Goal: Task Accomplishment & Management: Use online tool/utility

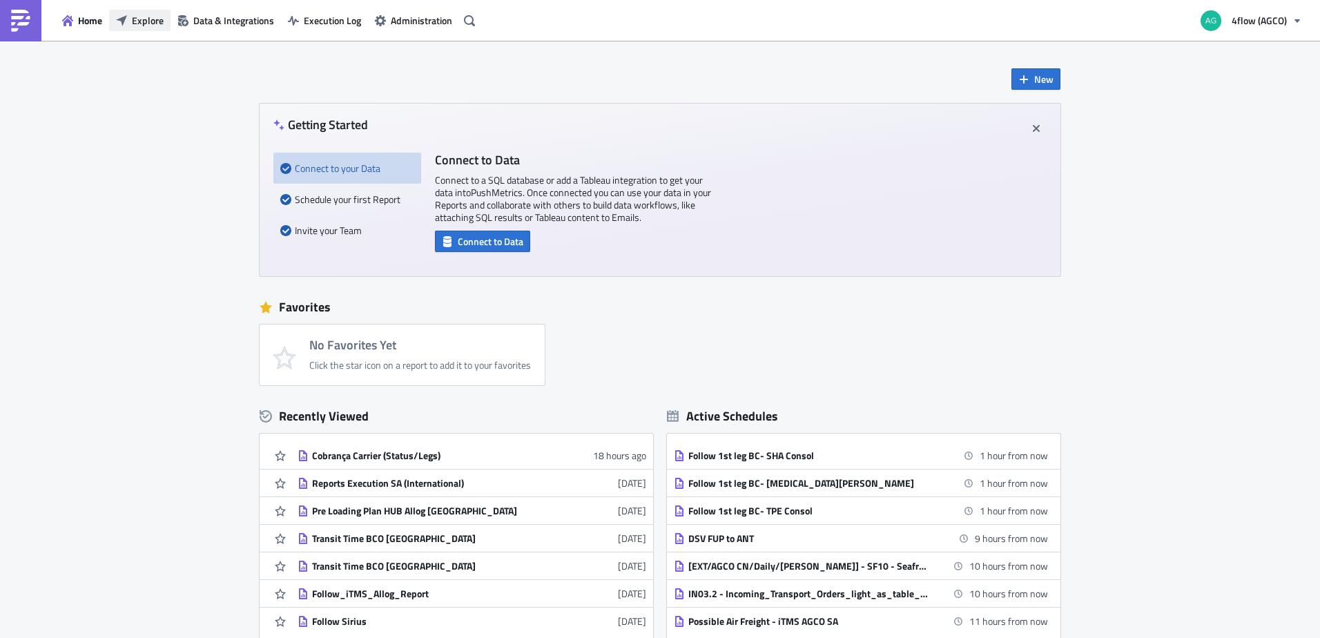
click at [148, 19] on span "Explore" at bounding box center [148, 20] width 32 height 15
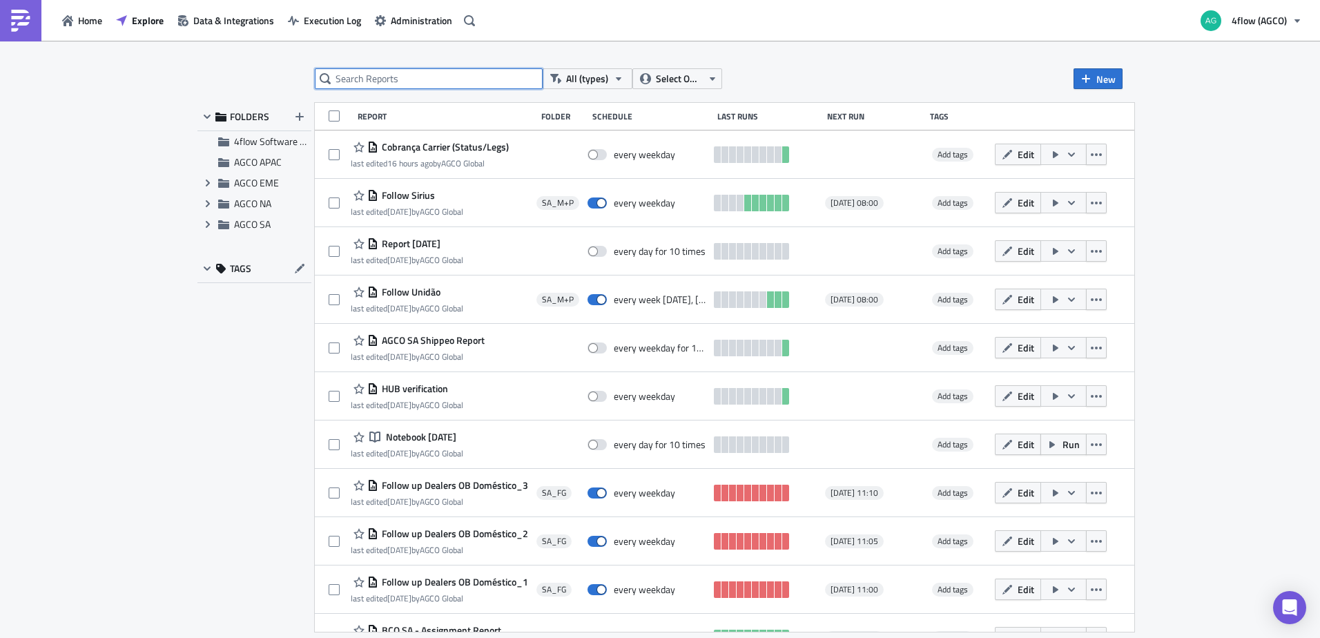
click at [457, 81] on input "text" at bounding box center [429, 78] width 228 height 21
type input "allog"
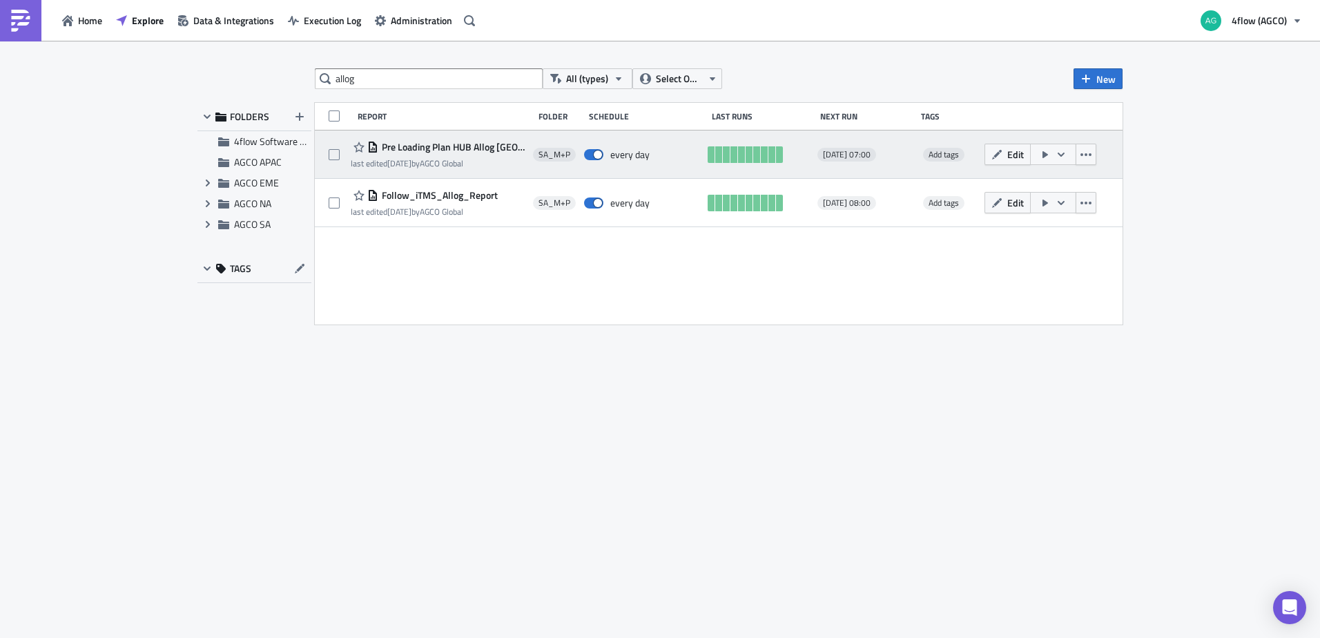
click at [481, 147] on span "Pre Loading Plan HUB Allog [GEOGRAPHIC_DATA]" at bounding box center [452, 147] width 148 height 12
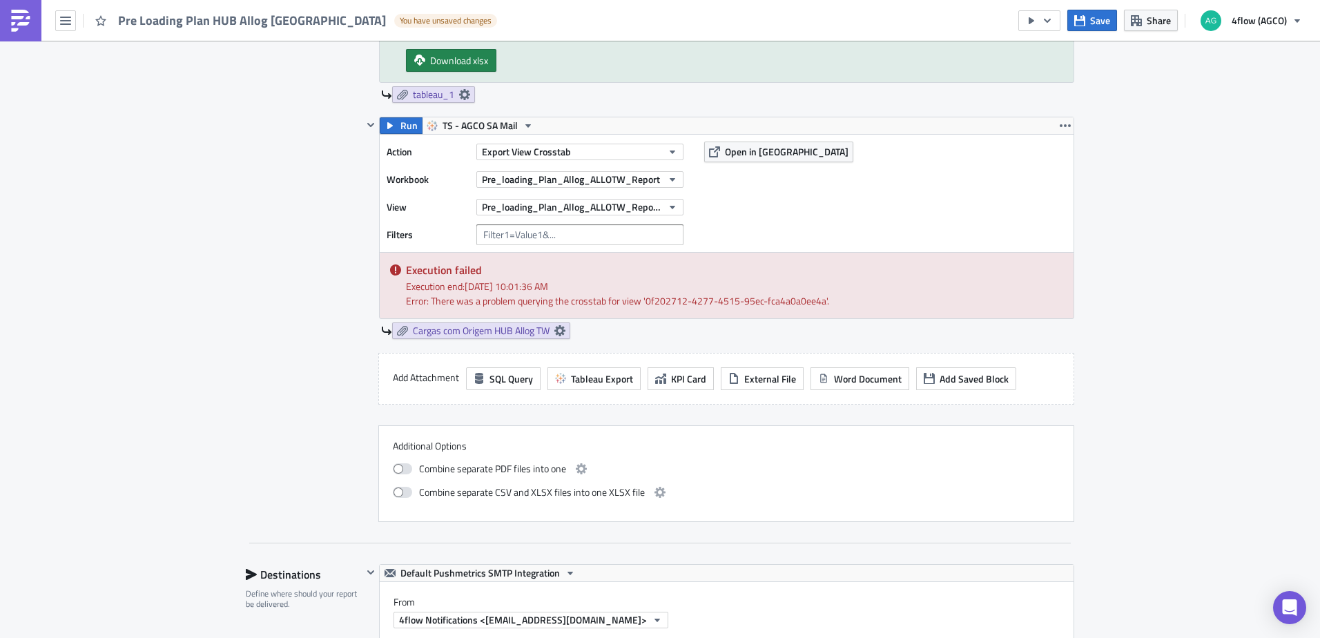
scroll to position [622, 0]
click at [661, 206] on button "Pre_loading_Plan_Allog_ALLOTW_Report (non-vista)" at bounding box center [580, 208] width 207 height 17
click at [1212, 242] on div "SA_M+P Execution Log Edit " Pre Loading Plan HUB Allog Taiwan " Draft Settings …" at bounding box center [660, 450] width 1320 height 2062
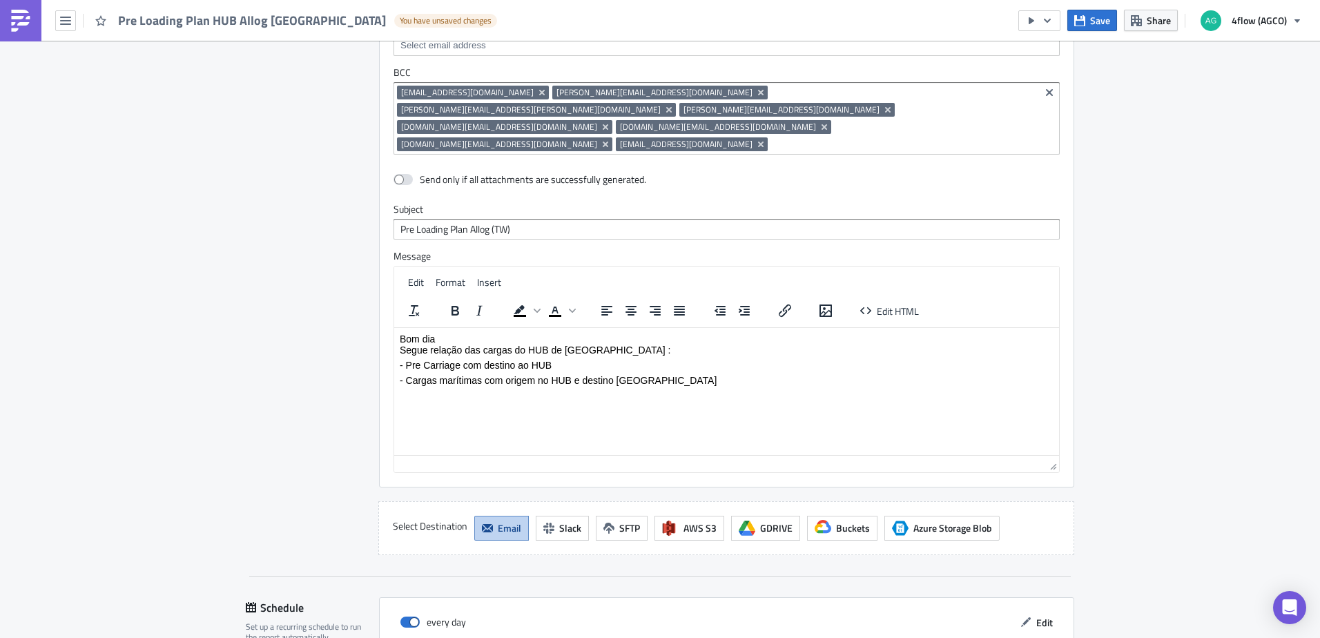
scroll to position [1428, 0]
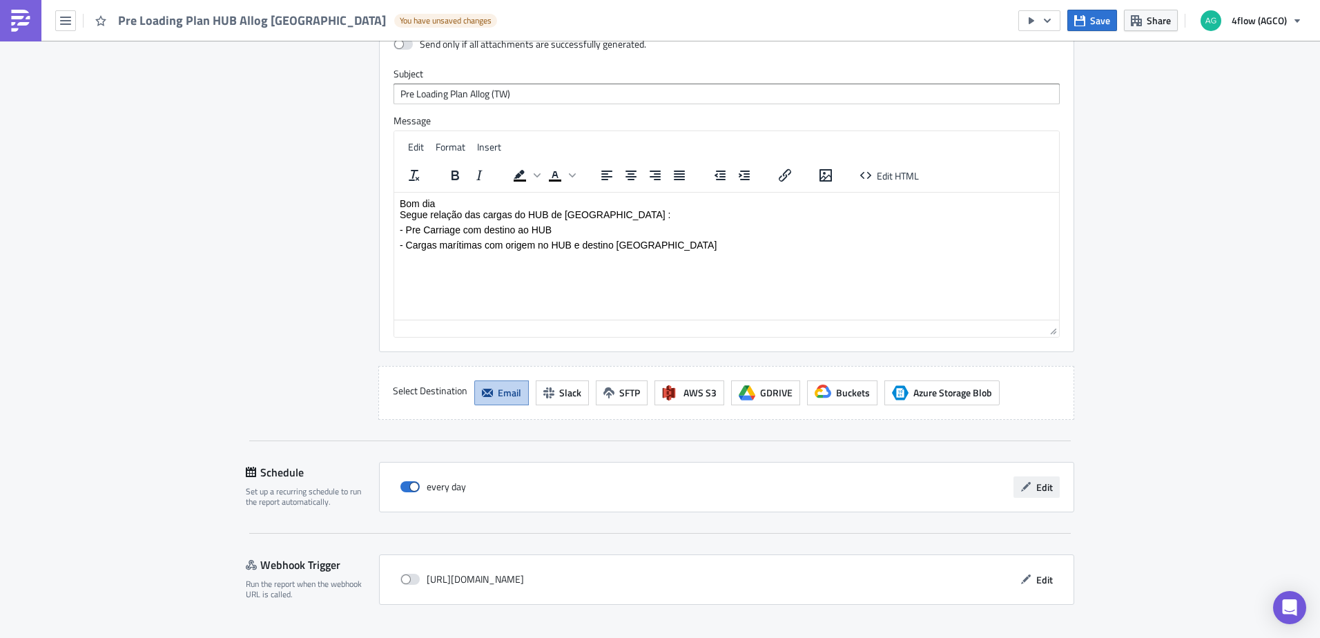
click at [1037, 480] on span "Edit" at bounding box center [1045, 487] width 17 height 15
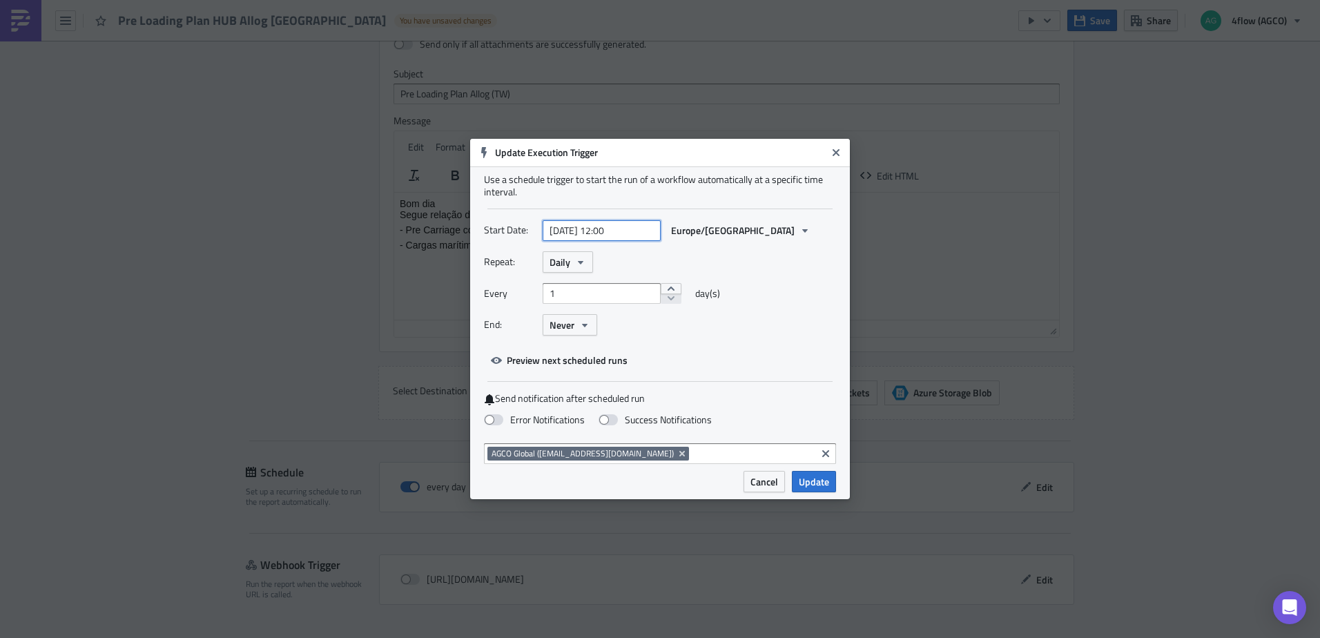
select select "2025"
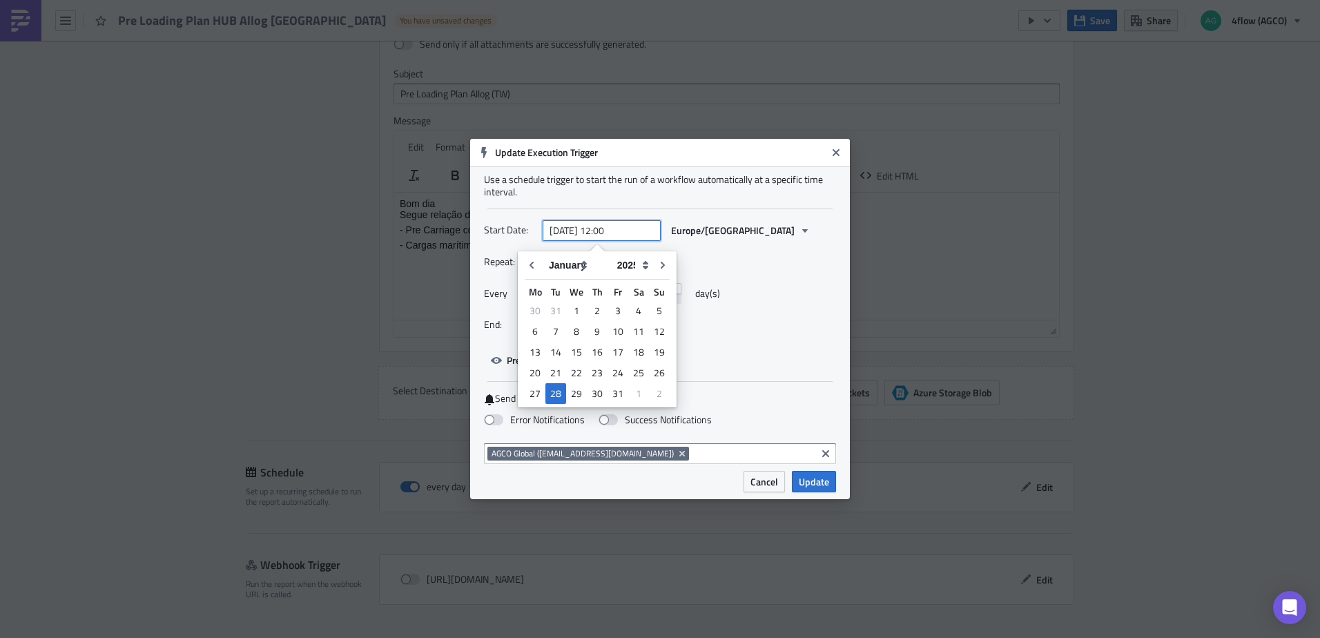
click at [613, 229] on input "[DATE] 12:00" at bounding box center [602, 230] width 118 height 21
type input "[DATE] 16:00"
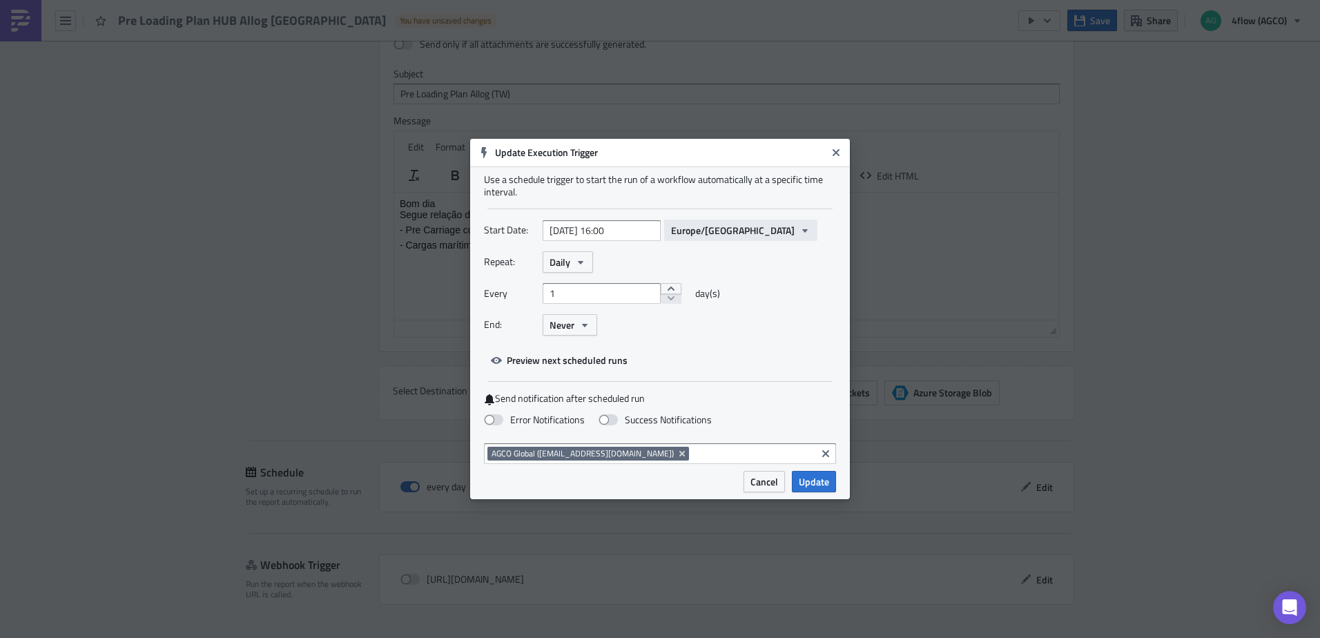
click at [713, 226] on span "Europe/[GEOGRAPHIC_DATA]" at bounding box center [733, 230] width 124 height 15
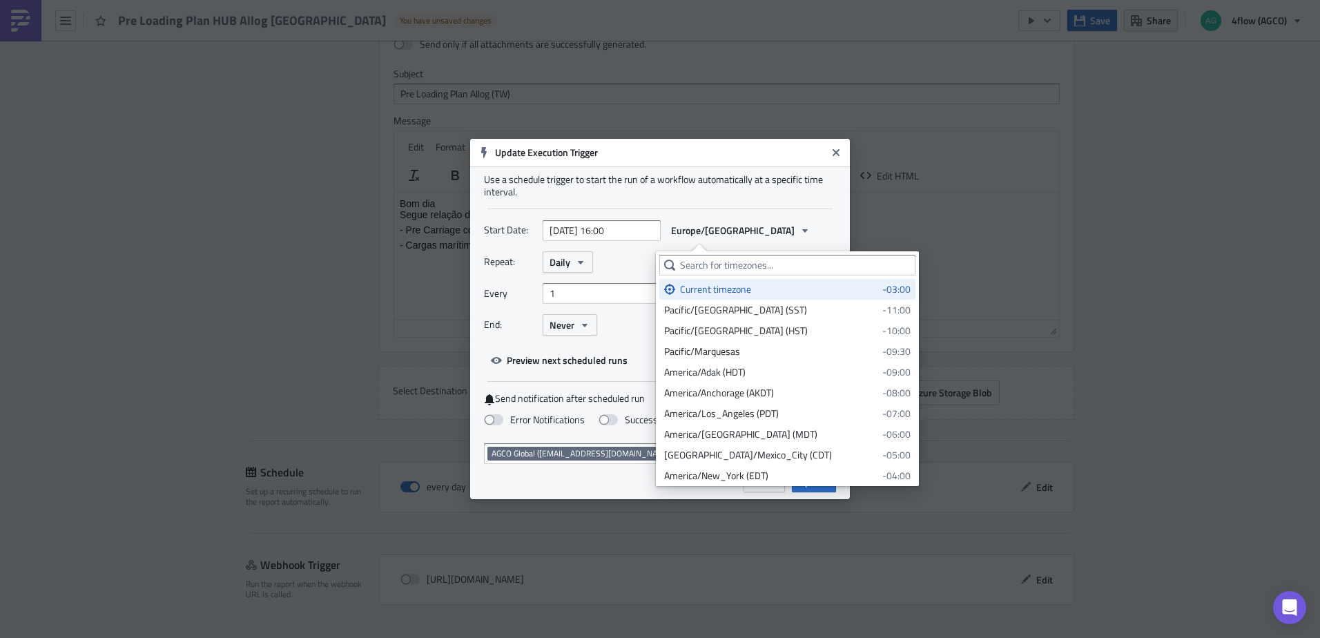
click at [711, 291] on div "Current timezone" at bounding box center [779, 289] width 198 height 14
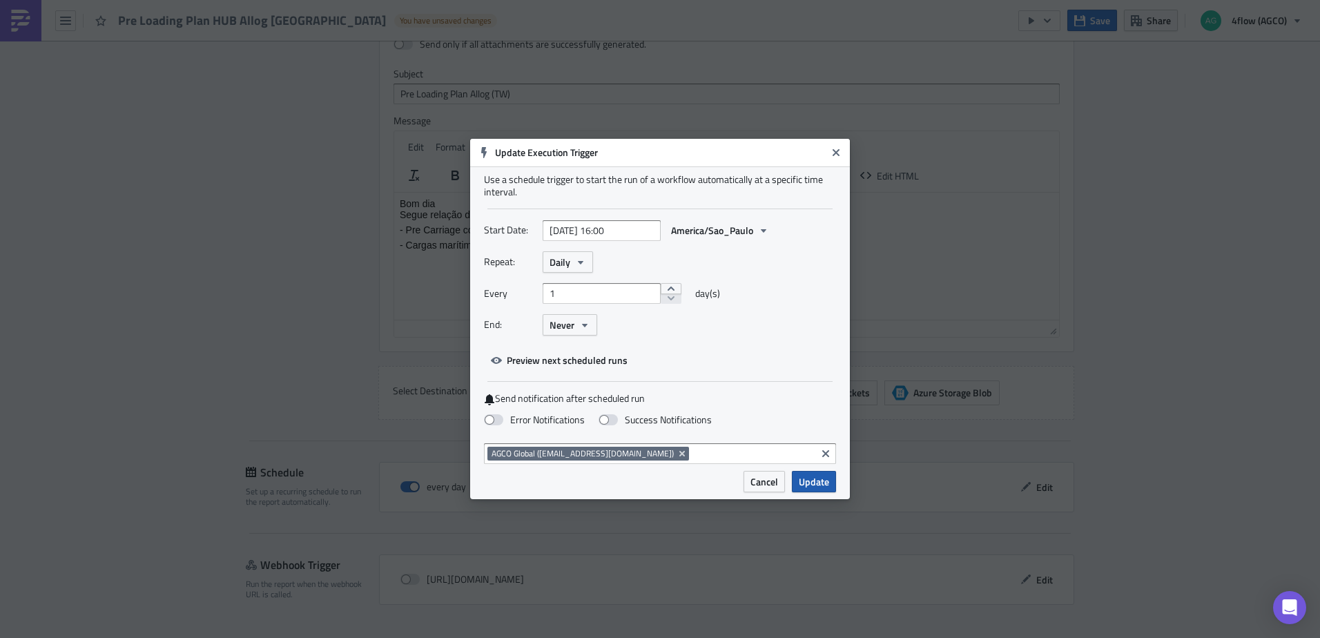
click at [823, 488] on span "Update" at bounding box center [814, 481] width 30 height 15
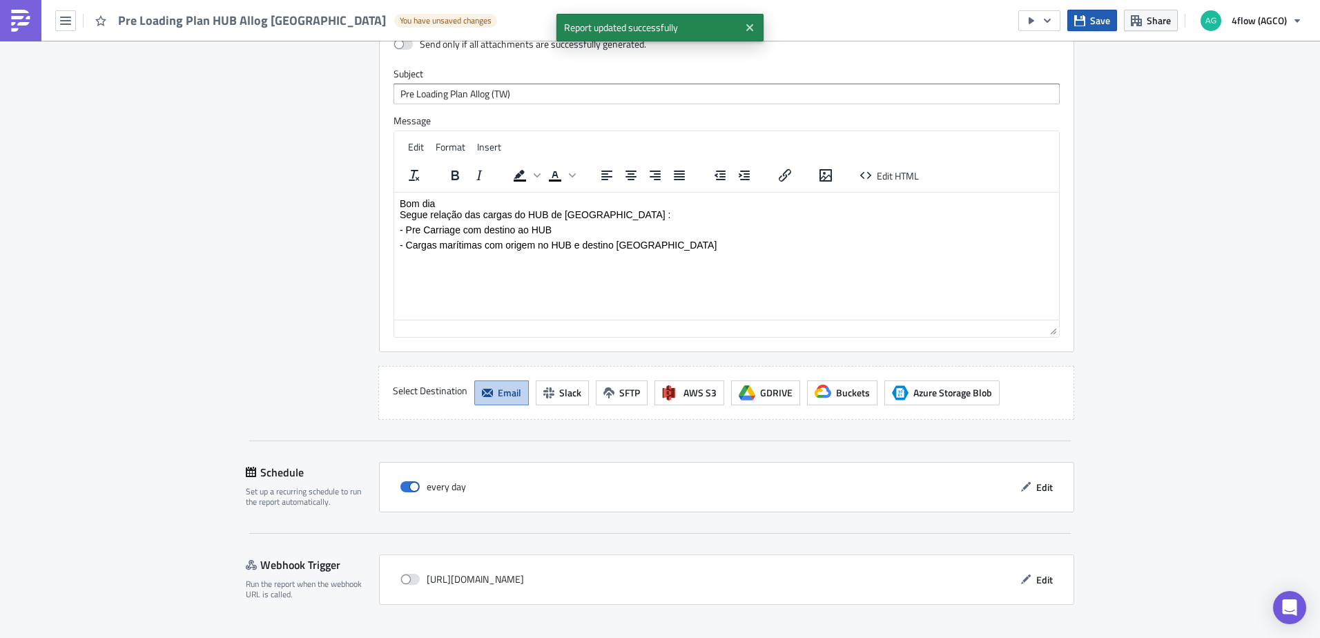
click at [1098, 20] on span "Save" at bounding box center [1101, 20] width 20 height 15
click at [59, 23] on button "button" at bounding box center [65, 20] width 21 height 21
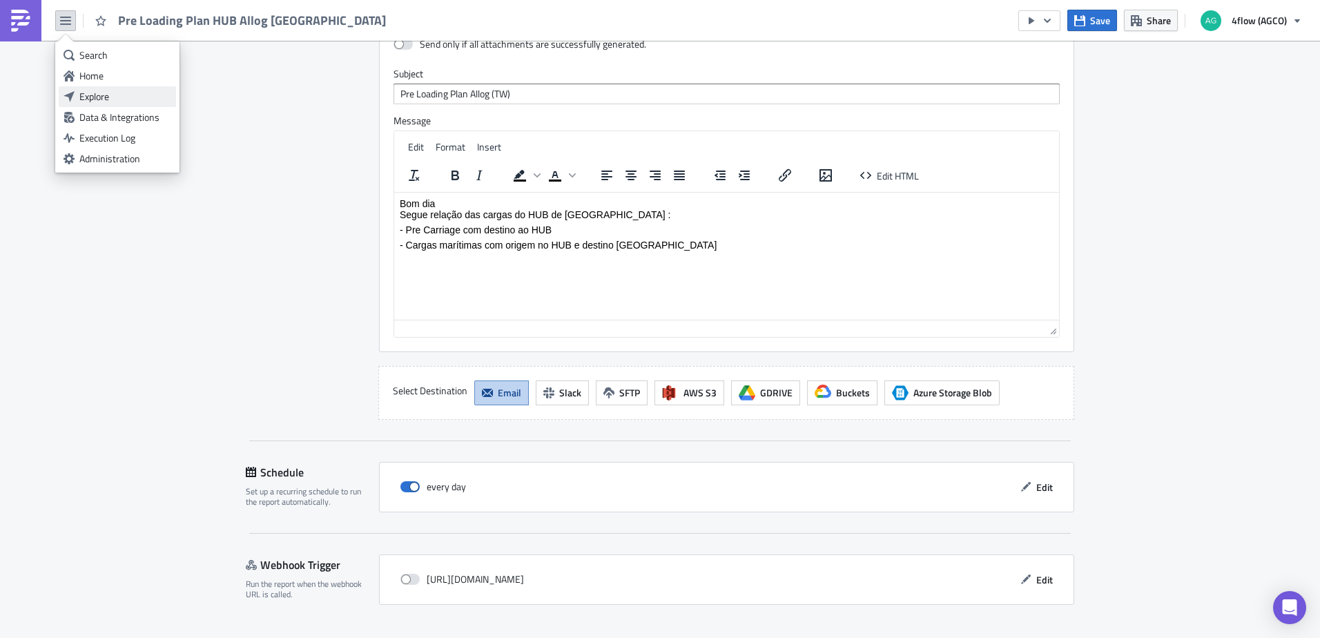
click at [104, 93] on div "Explore" at bounding box center [125, 97] width 92 height 14
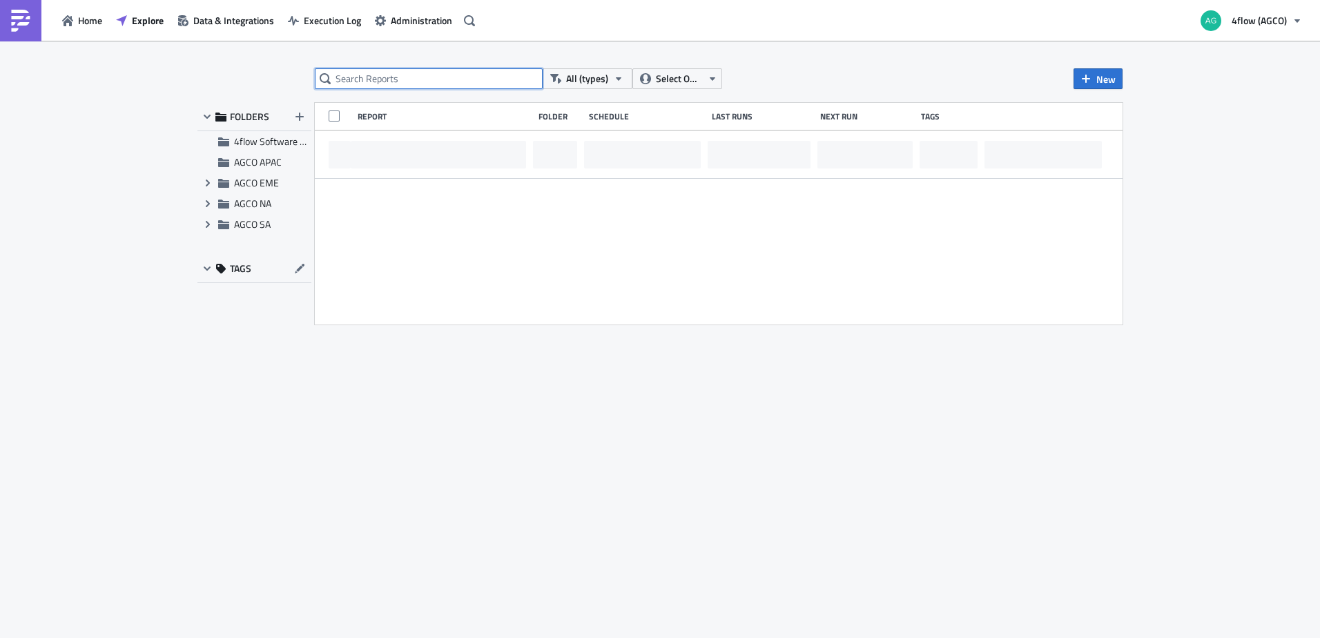
click at [369, 81] on input "text" at bounding box center [429, 78] width 228 height 21
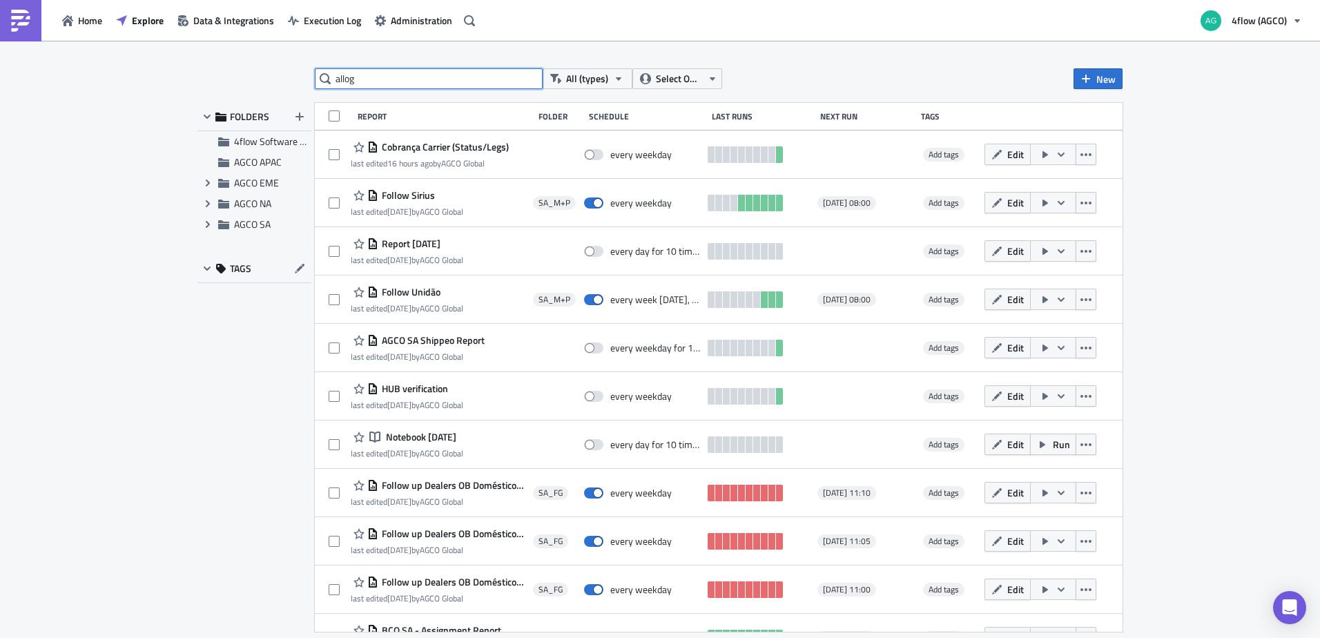
type input "allog"
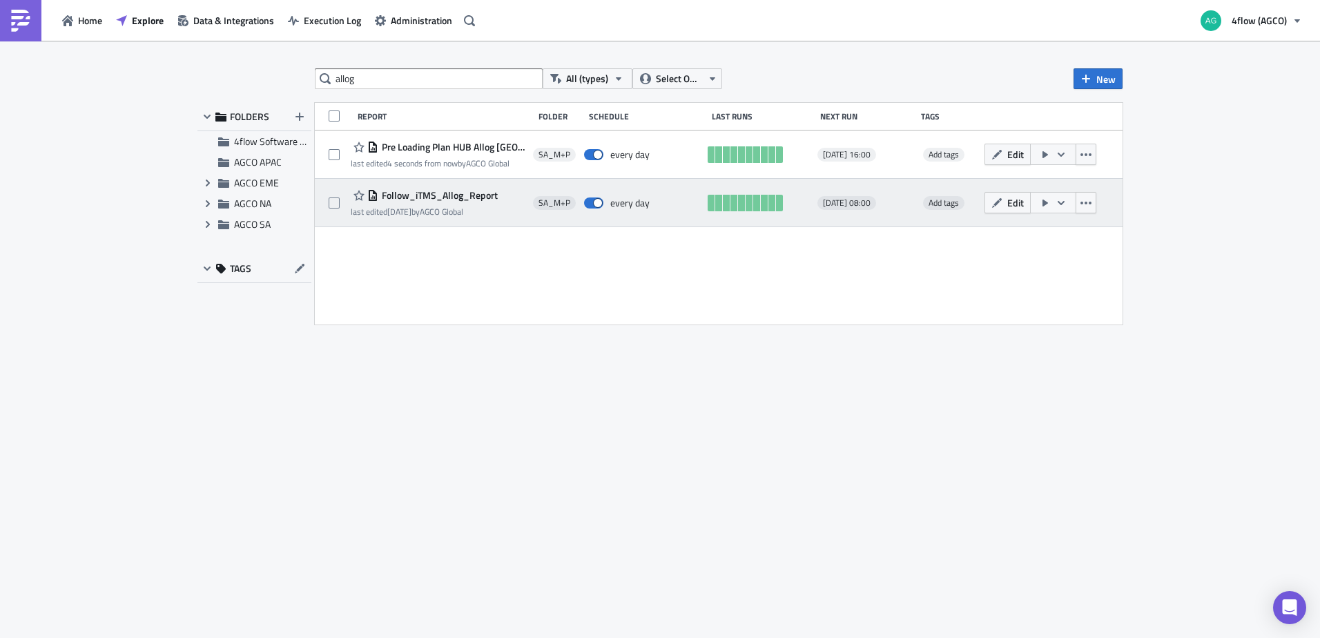
click at [430, 196] on span "Follow_iTMS_Allog_Report" at bounding box center [437, 195] width 119 height 12
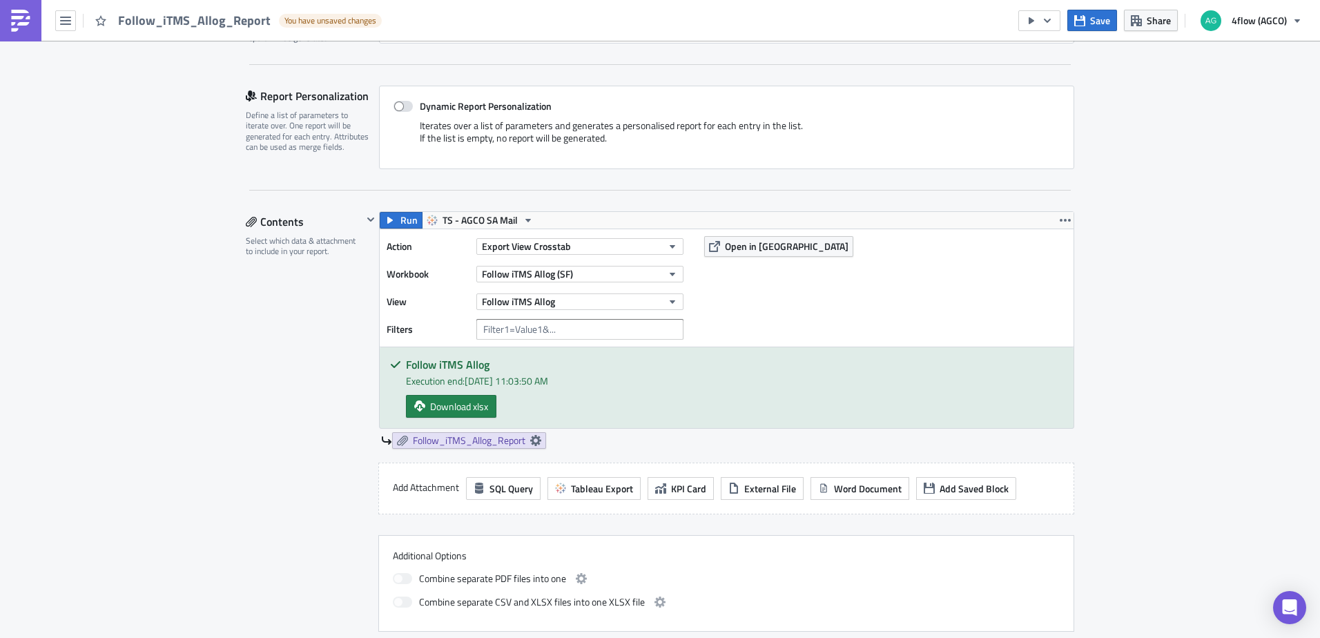
scroll to position [276, 0]
click at [751, 241] on span "Open in [GEOGRAPHIC_DATA]" at bounding box center [787, 247] width 124 height 15
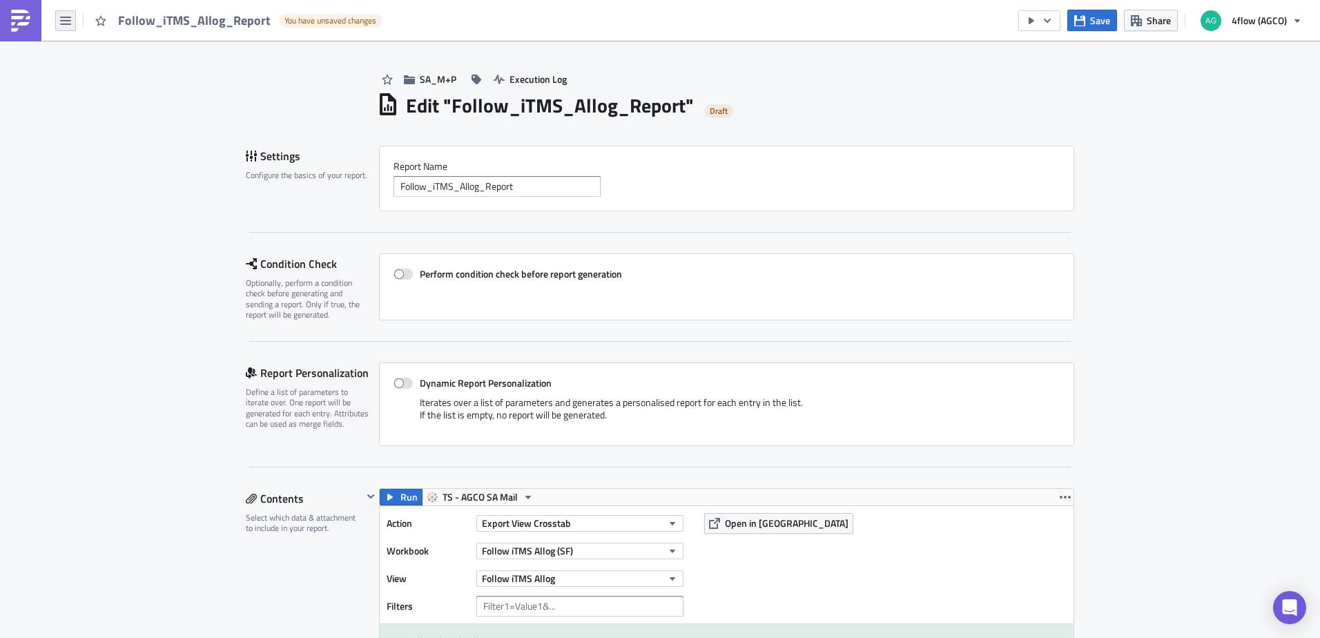
click at [59, 23] on button "button" at bounding box center [65, 20] width 21 height 21
click at [112, 99] on div "Explore" at bounding box center [125, 97] width 92 height 14
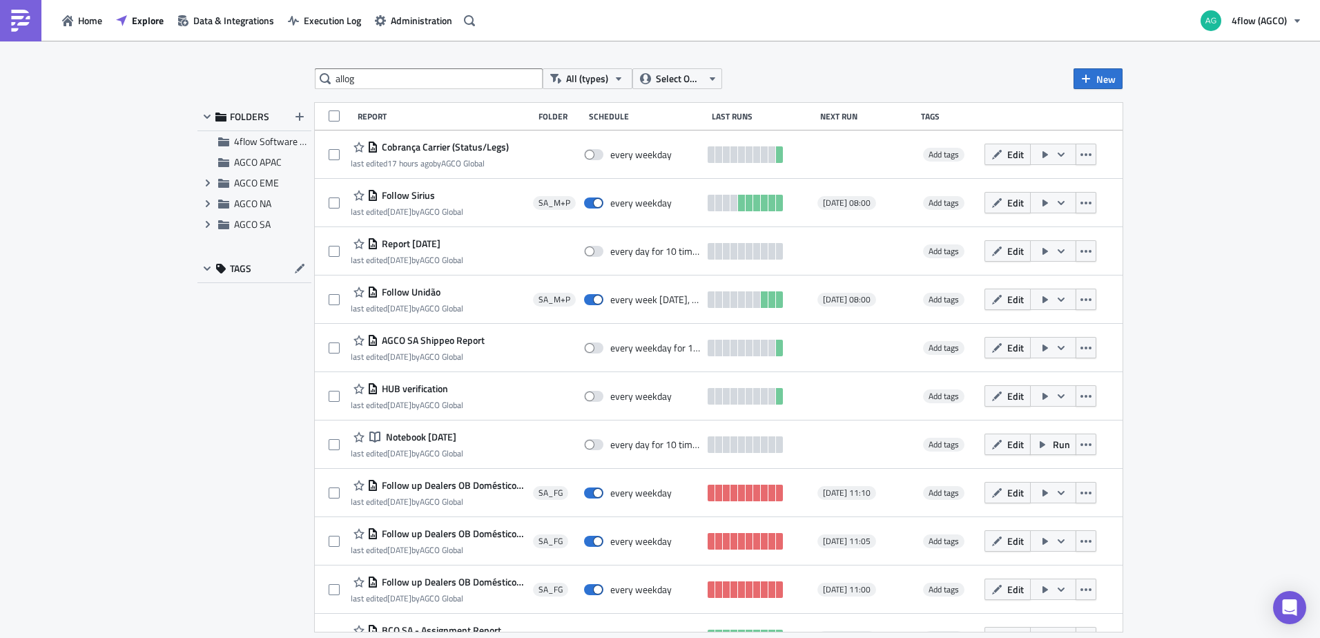
type input "allog"
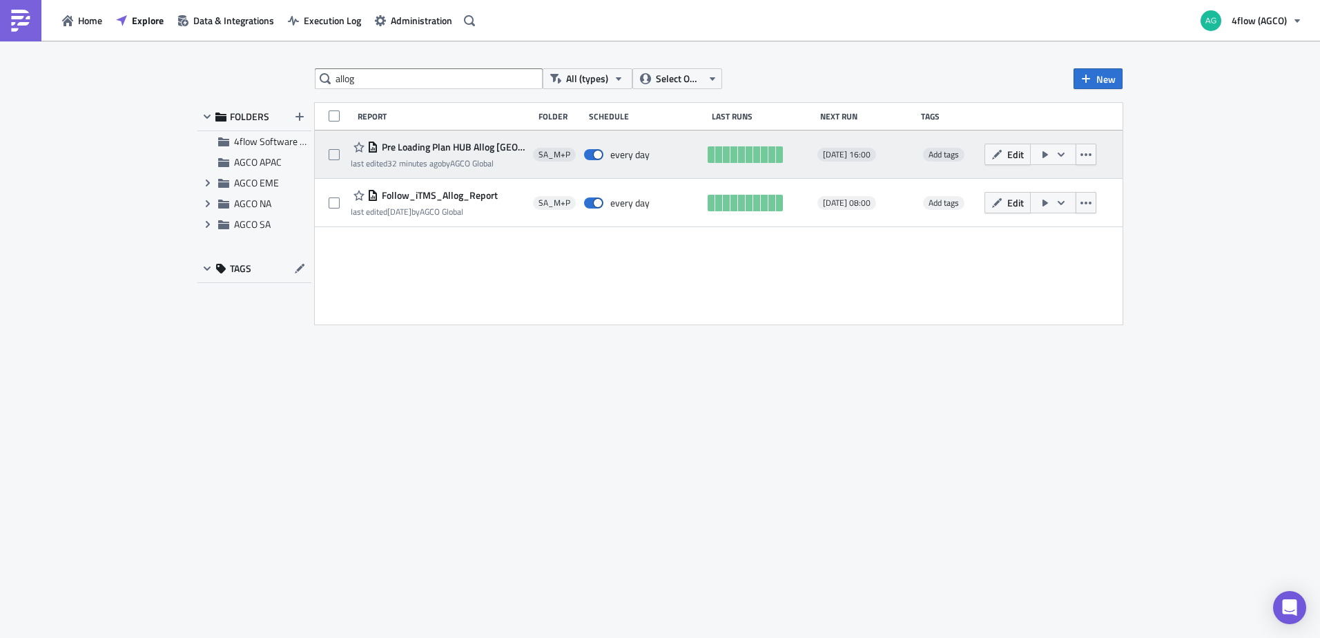
click at [426, 148] on span "Pre Loading Plan HUB Allog [GEOGRAPHIC_DATA]" at bounding box center [452, 147] width 148 height 12
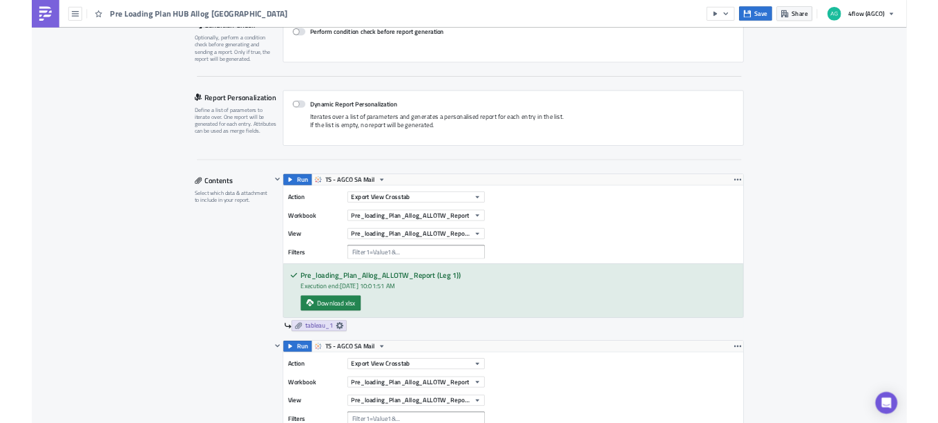
scroll to position [345, 0]
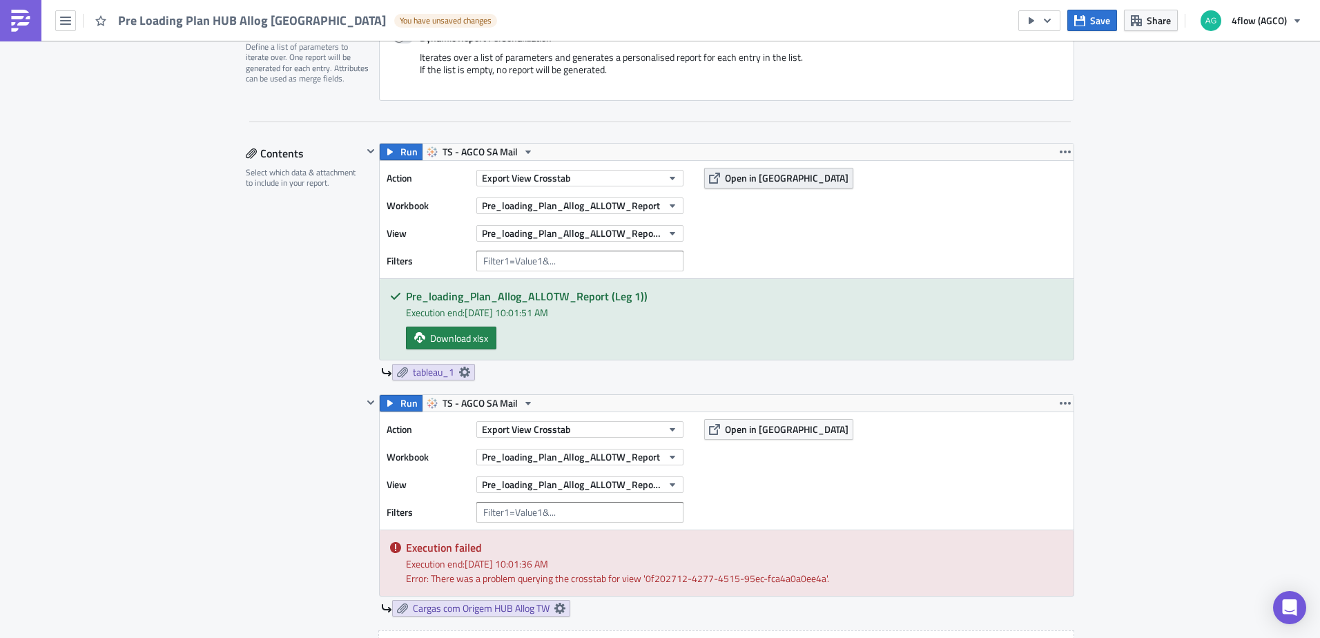
click at [746, 178] on span "Open in [GEOGRAPHIC_DATA]" at bounding box center [787, 178] width 124 height 15
